Goal: Check status: Check status

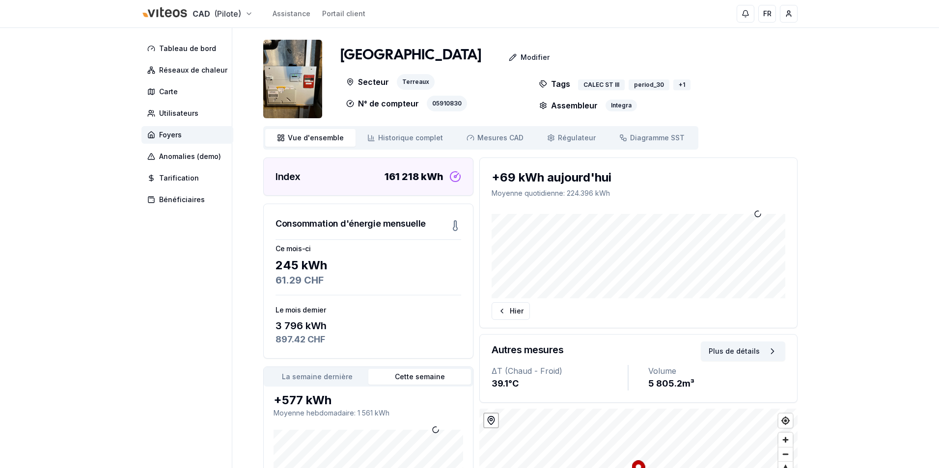
click at [236, 11] on html "CAD (Pilote) Assistance Portail client FR [PERSON_NAME] Tableau de bord Réseaux…" at bounding box center [469, 303] width 939 height 607
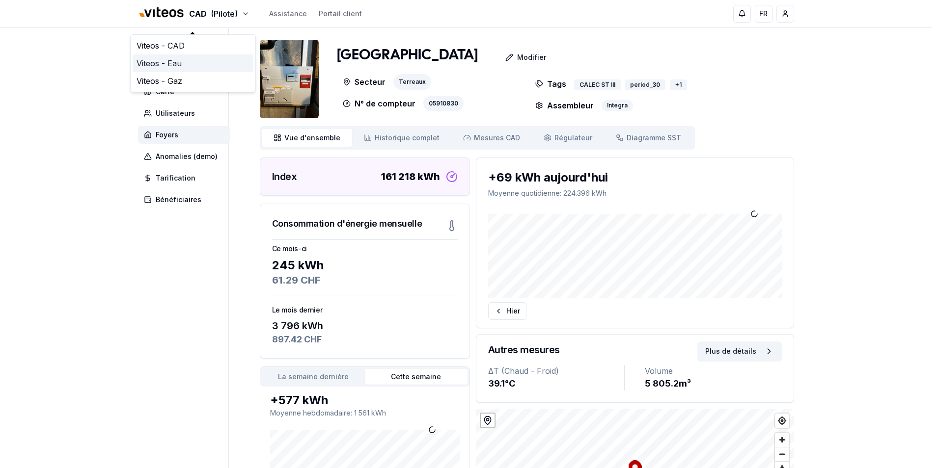
click at [167, 67] on link "Viteos - Eau" at bounding box center [193, 63] width 121 height 18
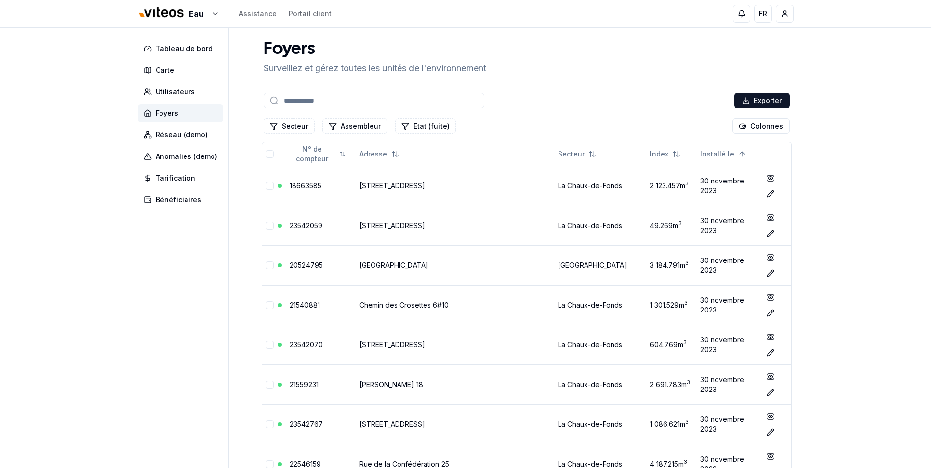
click at [330, 101] on input at bounding box center [374, 101] width 221 height 16
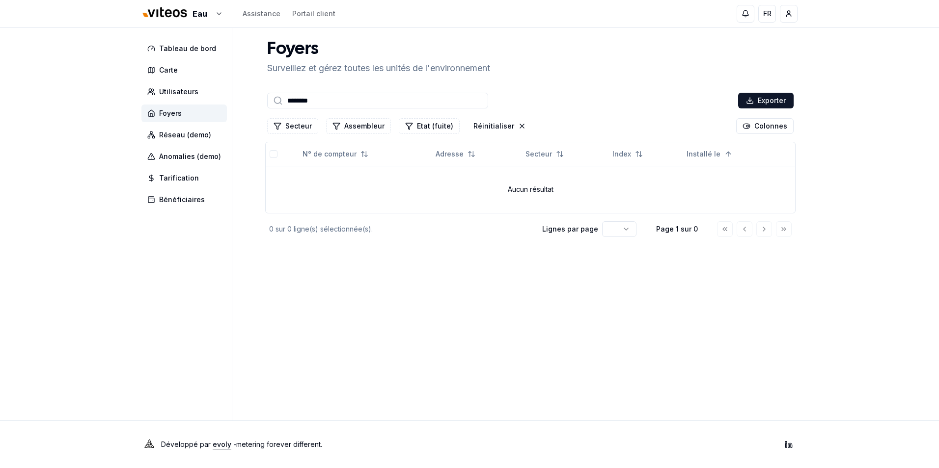
type input "********"
drag, startPoint x: 337, startPoint y: 104, endPoint x: 185, endPoint y: 84, distance: 153.9
click at [189, 84] on div "Tableau de bord Carte Utilisateurs Foyers Réseau (demo) Anomalies (demo) Tarifi…" at bounding box center [469, 224] width 687 height 393
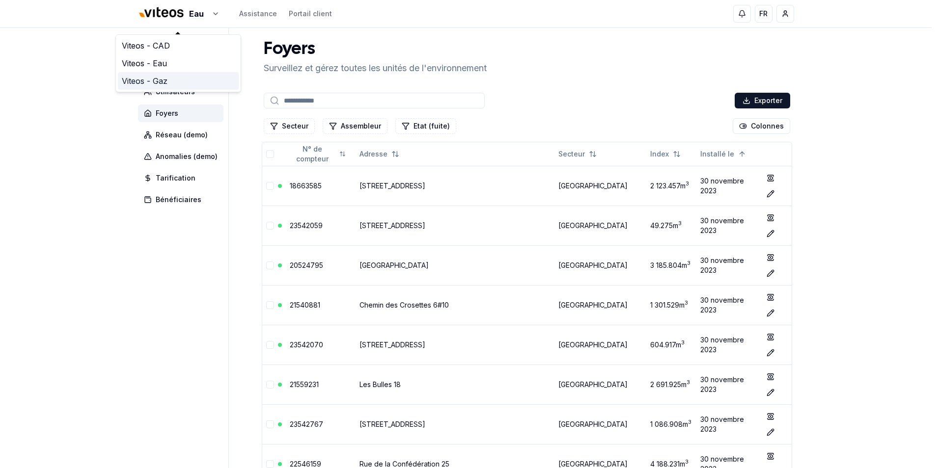
click at [151, 83] on link "Viteos - Gaz" at bounding box center [178, 81] width 121 height 18
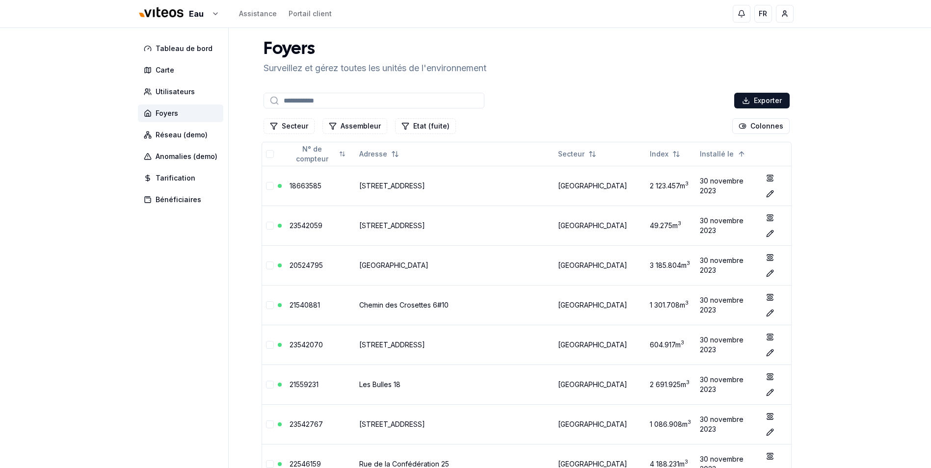
click at [305, 96] on input at bounding box center [374, 101] width 221 height 16
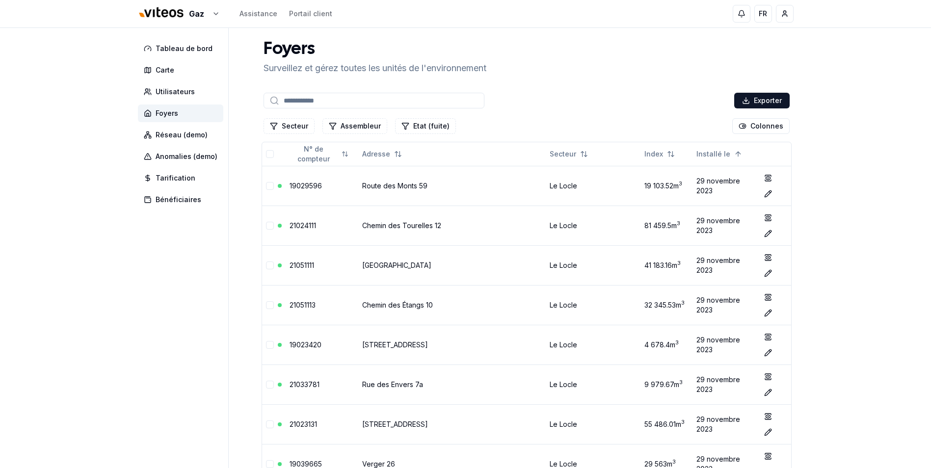
click at [327, 108] on input at bounding box center [374, 101] width 221 height 16
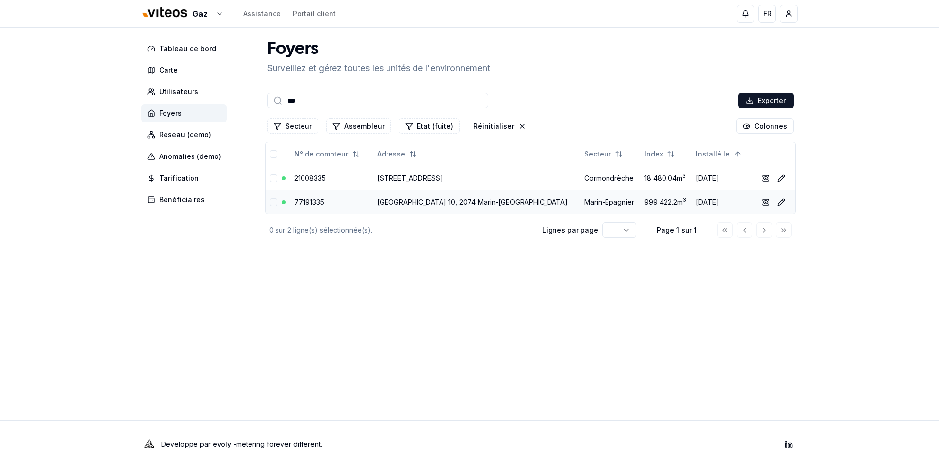
type input "***"
click at [304, 201] on link "77191335" at bounding box center [309, 202] width 30 height 8
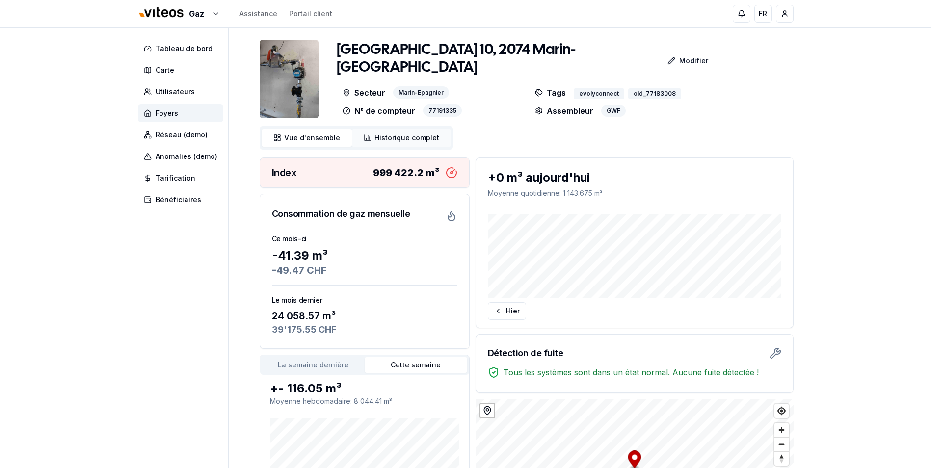
click at [394, 134] on span "Historique complet" at bounding box center [407, 138] width 65 height 10
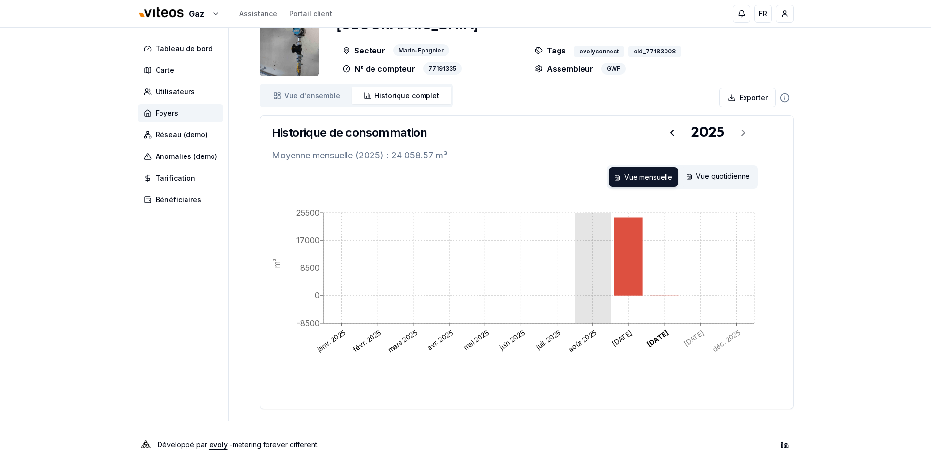
scroll to position [43, 0]
click at [406, 97] on span "Historique complet" at bounding box center [407, 95] width 65 height 10
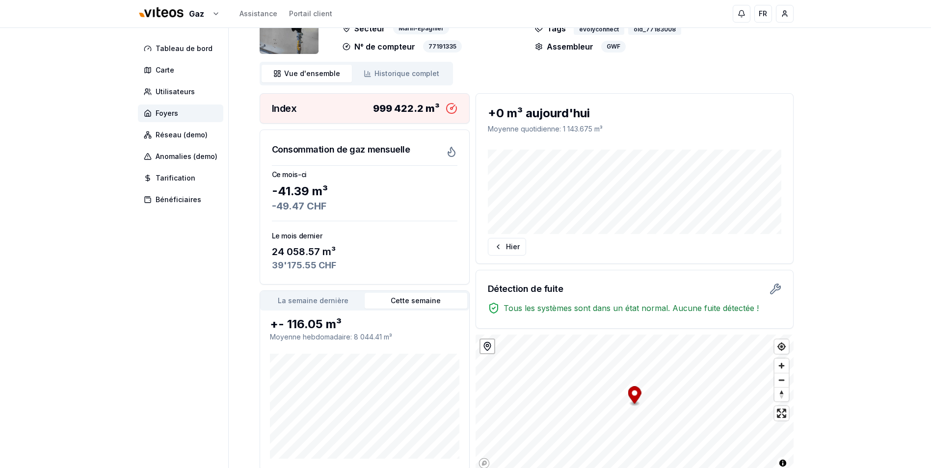
scroll to position [49, 0]
